Goal: Check status

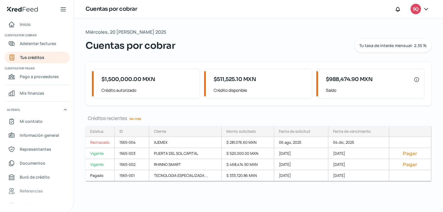
drag, startPoint x: 332, startPoint y: 130, endPoint x: 379, endPoint y: 128, distance: 47.0
click at [379, 128] on div "Fecha de vencimiento" at bounding box center [358, 131] width 61 height 11
click at [159, 115] on div "Créditos recientes Ver más" at bounding box center [258, 118] width 346 height 6
drag, startPoint x: 84, startPoint y: 116, endPoint x: 152, endPoint y: 117, distance: 67.5
click at [152, 117] on div "Miércoles, 20 [PERSON_NAME] 2025 Cuentas por cobrar Tu tasa de interés mensual:…" at bounding box center [258, 115] width 369 height 193
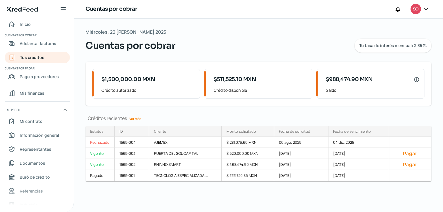
drag, startPoint x: 152, startPoint y: 117, endPoint x: 83, endPoint y: 111, distance: 68.7
click at [83, 111] on div "Miércoles, 20 [PERSON_NAME] 2025 Cuentas por cobrar Tu tasa de interés mensual:…" at bounding box center [258, 115] width 369 height 193
drag, startPoint x: 85, startPoint y: 43, endPoint x: 175, endPoint y: 48, distance: 90.6
click at [175, 48] on div "Miércoles, 20 [PERSON_NAME] 2025 Cuentas por cobrar Tu tasa de interés mensual:…" at bounding box center [258, 115] width 369 height 193
drag, startPoint x: 175, startPoint y: 48, endPoint x: 86, endPoint y: 30, distance: 91.0
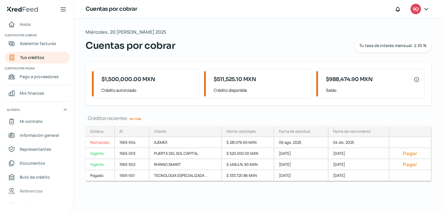
click at [86, 30] on div "Miércoles, 20 [PERSON_NAME] 2025 Cuentas por cobrar Tu tasa de interés mensual:…" at bounding box center [258, 40] width 346 height 25
drag, startPoint x: 86, startPoint y: 30, endPoint x: 164, endPoint y: 31, distance: 78.5
click at [164, 31] on div "Miércoles, 20 [PERSON_NAME] 2025 Cuentas por cobrar Tu tasa de interés mensual:…" at bounding box center [258, 40] width 346 height 25
drag, startPoint x: 81, startPoint y: 8, endPoint x: 156, endPoint y: 12, distance: 75.5
click at [156, 12] on div "Cuentas por cobrar SQ" at bounding box center [258, 9] width 369 height 19
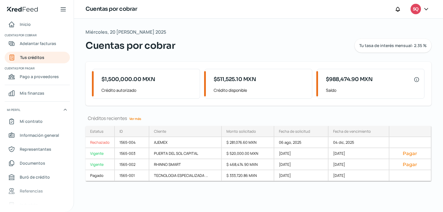
drag, startPoint x: 83, startPoint y: 30, endPoint x: 185, endPoint y: 47, distance: 102.5
click at [185, 47] on div "Miércoles, 20 [PERSON_NAME] 2025 Cuentas por cobrar Tu tasa de interés mensual:…" at bounding box center [258, 115] width 369 height 193
drag, startPoint x: 185, startPoint y: 47, endPoint x: 85, endPoint y: 29, distance: 101.6
click at [85, 29] on div "Miércoles, 20 [PERSON_NAME] 2025 Cuentas por cobrar Tu tasa de interés mensual:…" at bounding box center [258, 115] width 369 height 193
drag, startPoint x: 85, startPoint y: 29, endPoint x: 185, endPoint y: 56, distance: 103.8
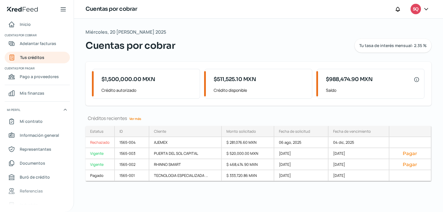
click at [185, 56] on div "Miércoles, 20 [PERSON_NAME] 2025 Cuentas por cobrar Tu tasa de interés mensual:…" at bounding box center [258, 115] width 369 height 193
drag, startPoint x: 87, startPoint y: 31, endPoint x: 177, endPoint y: 47, distance: 91.9
click at [177, 47] on div "Miércoles, 20 [PERSON_NAME] 2025 Cuentas por cobrar Tu tasa de interés mensual:…" at bounding box center [258, 40] width 346 height 25
drag, startPoint x: 177, startPoint y: 47, endPoint x: 83, endPoint y: 31, distance: 95.6
click at [83, 31] on div "Miércoles, 20 [PERSON_NAME] 2025 Cuentas por cobrar Tu tasa de interés mensual:…" at bounding box center [258, 115] width 369 height 193
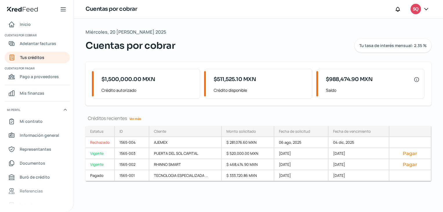
drag, startPoint x: 83, startPoint y: 31, endPoint x: 175, endPoint y: 49, distance: 93.9
click at [175, 49] on div "Miércoles, 20 [PERSON_NAME] 2025 Cuentas por cobrar Tu tasa de interés mensual:…" at bounding box center [258, 115] width 369 height 193
click at [123, 164] on div "1565-002" at bounding box center [132, 164] width 34 height 11
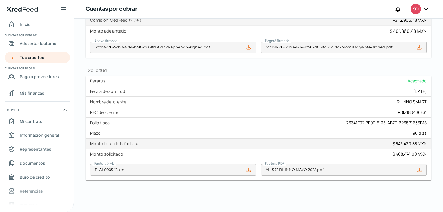
click at [418, 168] on icon at bounding box center [419, 170] width 6 height 6
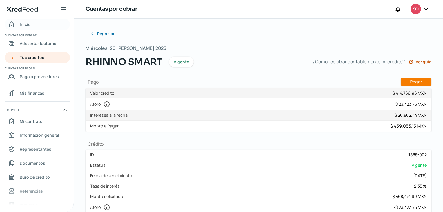
click at [38, 27] on link "Inicio" at bounding box center [37, 25] width 65 height 12
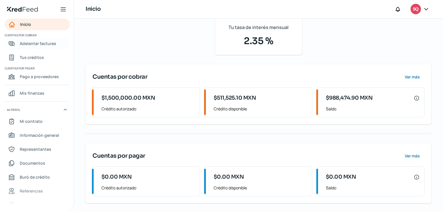
click at [45, 46] on span "Adelantar facturas" at bounding box center [38, 43] width 37 height 7
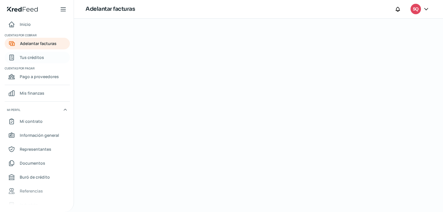
click at [38, 55] on span "Tus créditos" at bounding box center [32, 57] width 24 height 7
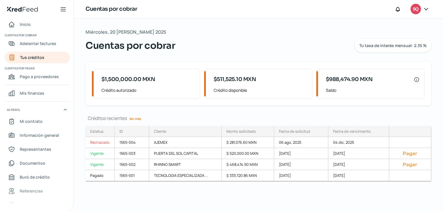
click at [187, 45] on div "Cuentas por cobrar Tu tasa de interés mensual: 2.35 %" at bounding box center [258, 46] width 346 height 14
